Goal: Contribute content: Add original content to the website for others to see

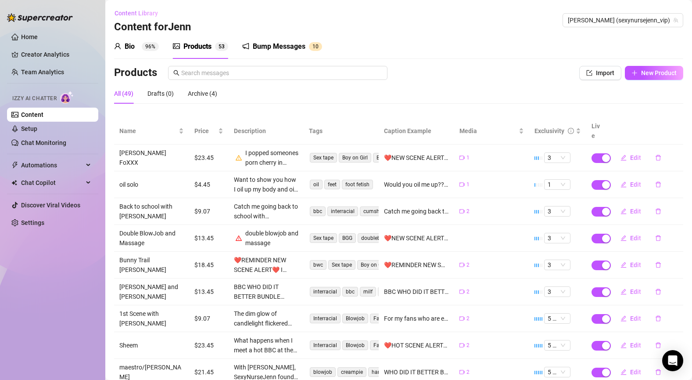
click at [147, 10] on span "Content Library" at bounding box center [136, 13] width 43 height 7
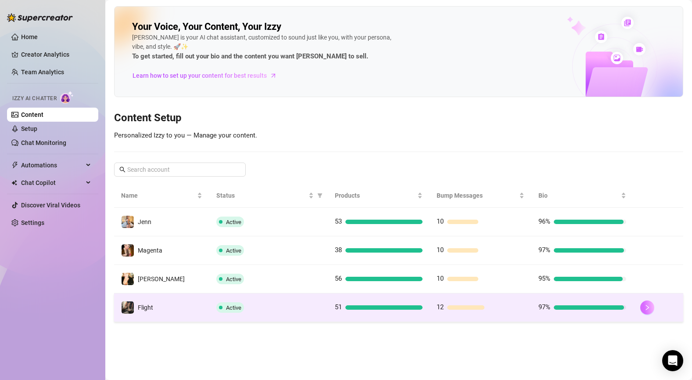
click at [648, 311] on button "button" at bounding box center [647, 307] width 14 height 14
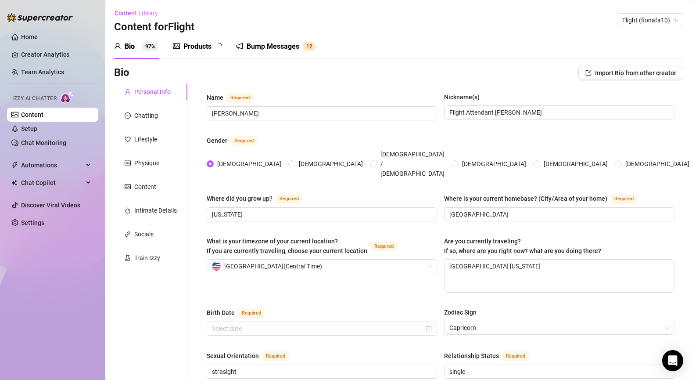
click at [194, 45] on div "Products" at bounding box center [197, 46] width 28 height 11
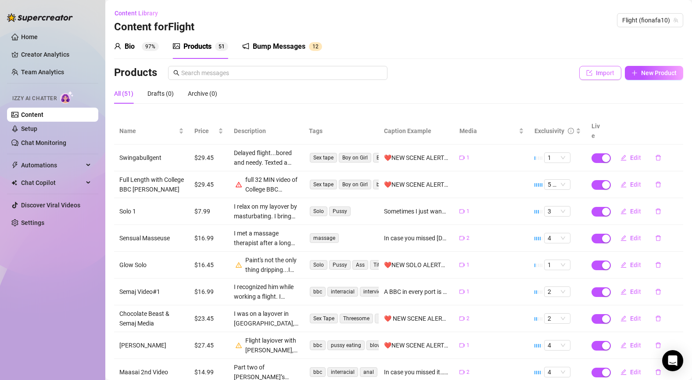
click at [606, 76] on span "Import" at bounding box center [605, 72] width 18 height 7
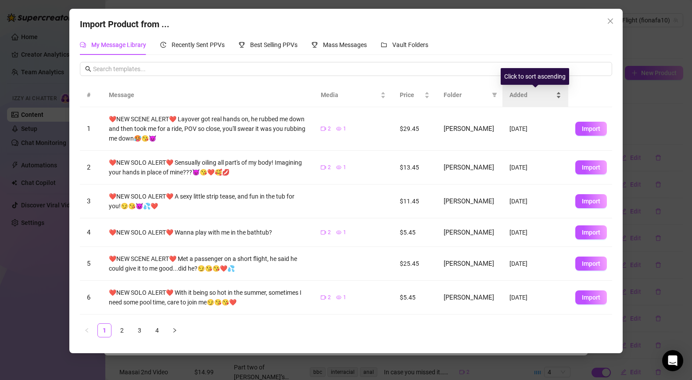
click at [520, 97] on span "Added" at bounding box center [531, 95] width 45 height 10
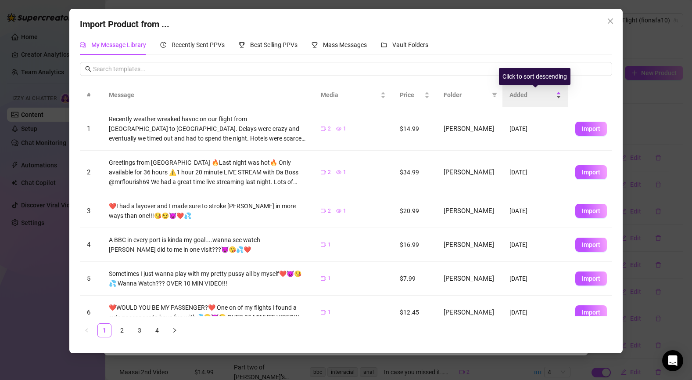
click at [520, 97] on span "Added" at bounding box center [531, 95] width 45 height 10
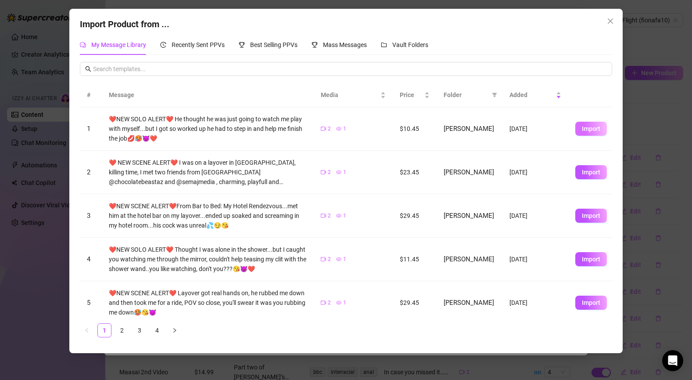
click at [585, 130] on span "Import" at bounding box center [591, 128] width 18 height 7
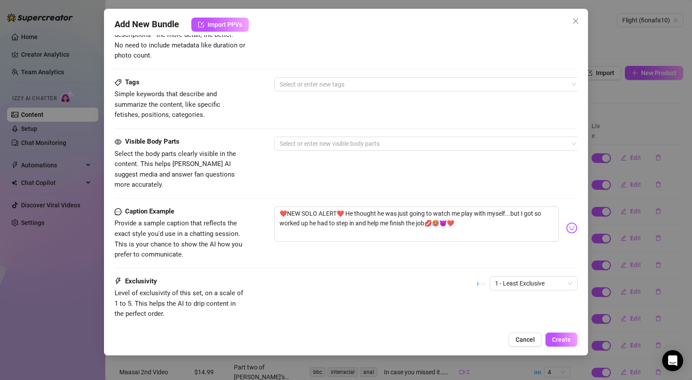
scroll to position [411, 0]
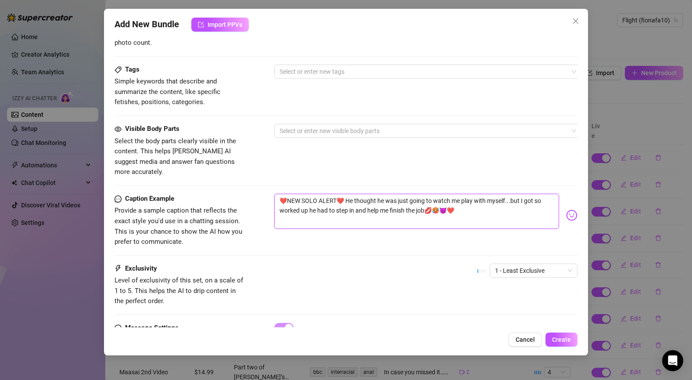
drag, startPoint x: 341, startPoint y: 192, endPoint x: 427, endPoint y: 198, distance: 85.8
click at [427, 198] on textarea "❤️NEW SOLO ALERT❤️ He thought he was just going to watch me play with myself...…" at bounding box center [416, 211] width 285 height 35
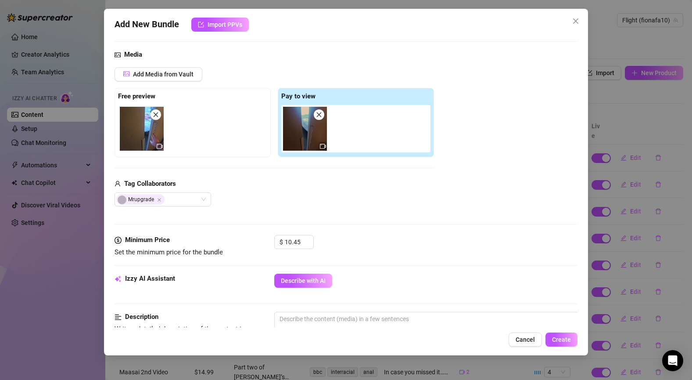
scroll to position [187, 0]
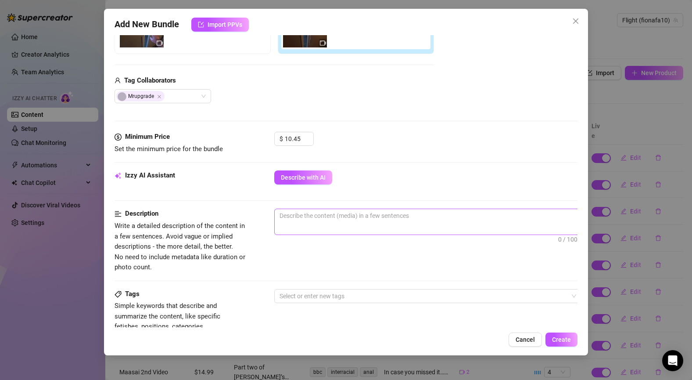
click at [330, 224] on span "0 / 1000" at bounding box center [427, 221] width 307 height 26
click at [310, 220] on textarea at bounding box center [428, 215] width 306 height 13
paste textarea "He thought he was just going to watch me play with myself...but I got so worked…"
type textarea "He thought he was just going to watch me play with myself...but I got so worked…"
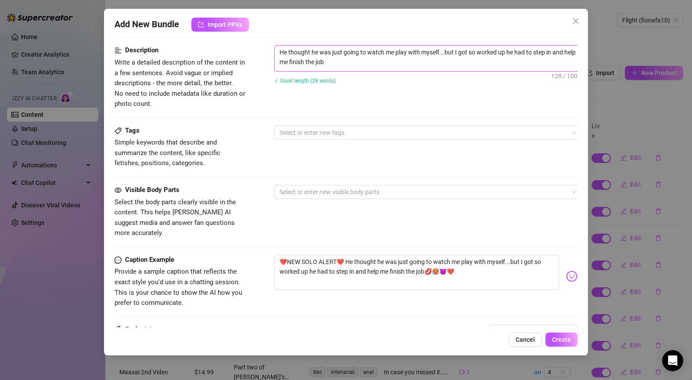
scroll to position [445, 0]
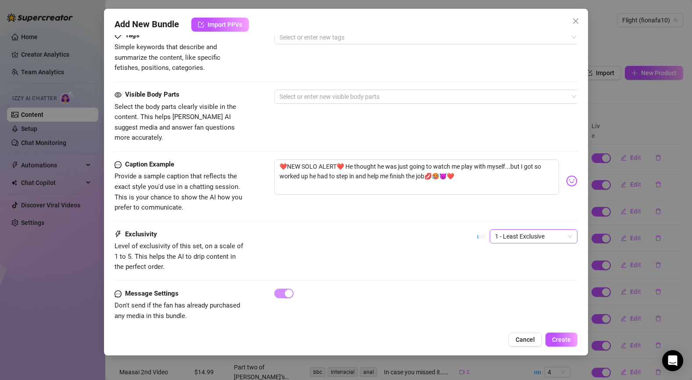
click at [523, 229] on span "1 - Least Exclusive" at bounding box center [533, 235] width 77 height 13
type textarea "He thought he was just going to watch me play with myself...but I got so worked…"
click at [507, 255] on div "2" at bounding box center [534, 257] width 74 height 10
click at [564, 342] on span "Create" at bounding box center [561, 339] width 19 height 7
